Goal: Complete application form

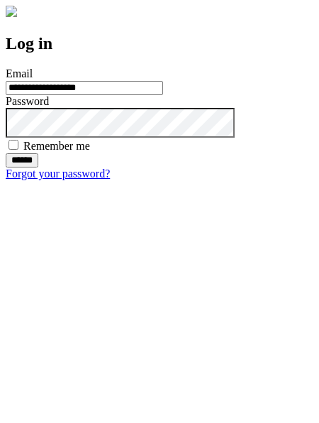
type input "**********"
click at [38, 168] on input "******" at bounding box center [22, 160] width 33 height 14
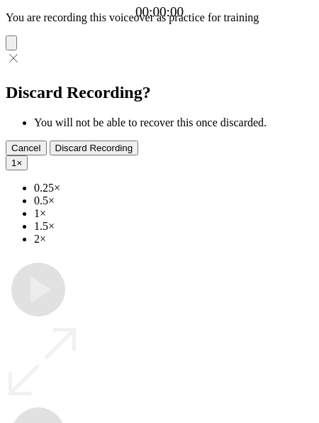
type input "**********"
